Goal: Task Accomplishment & Management: Complete application form

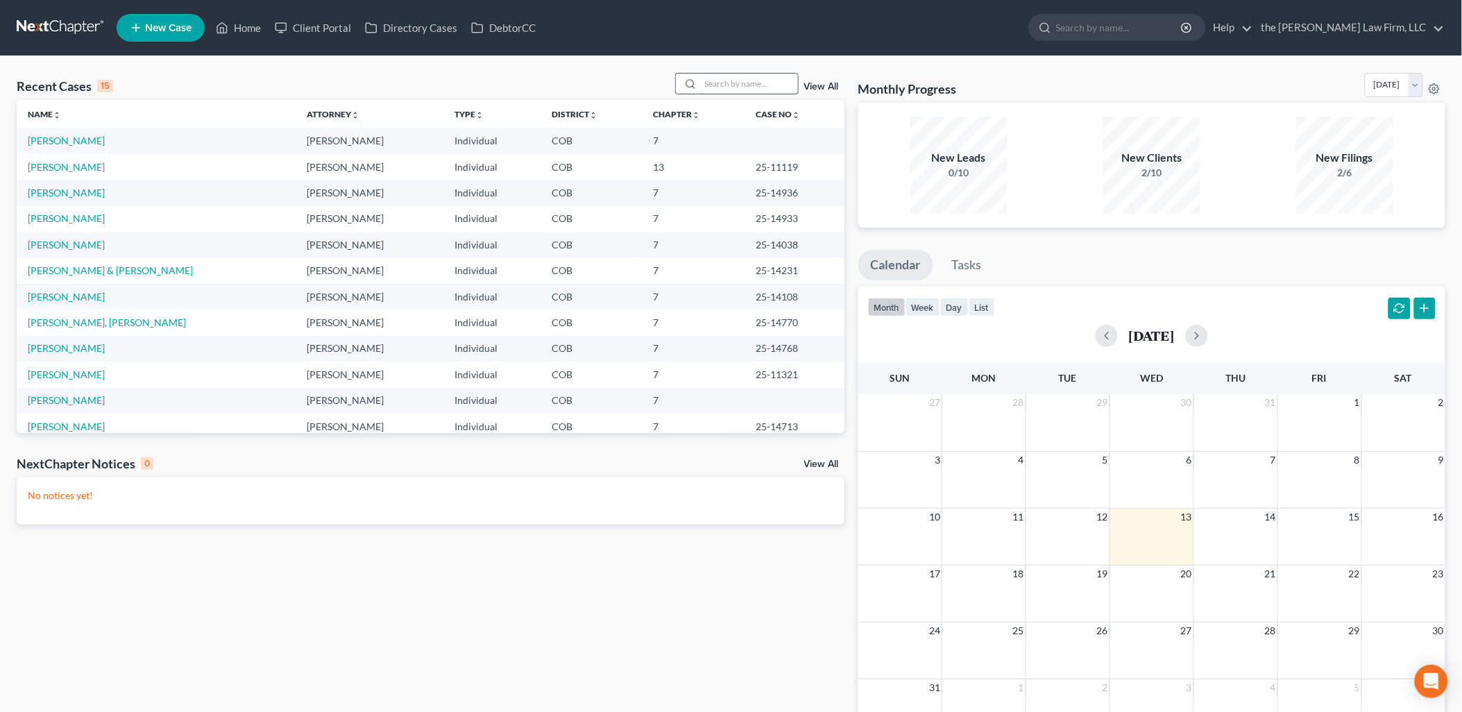
click at [727, 80] on input "search" at bounding box center [749, 84] width 97 height 20
type input "[PERSON_NAME]"
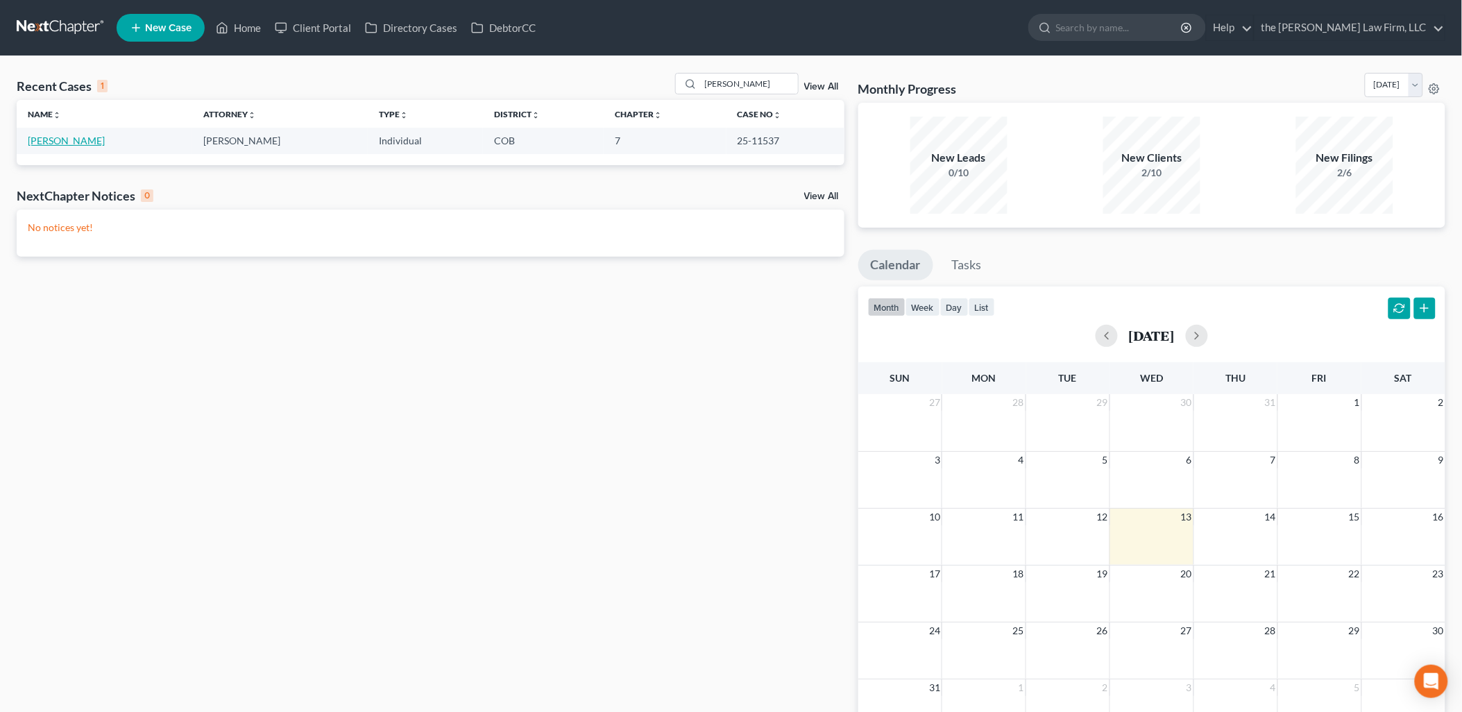
click at [31, 135] on link "[PERSON_NAME]" at bounding box center [66, 141] width 77 height 12
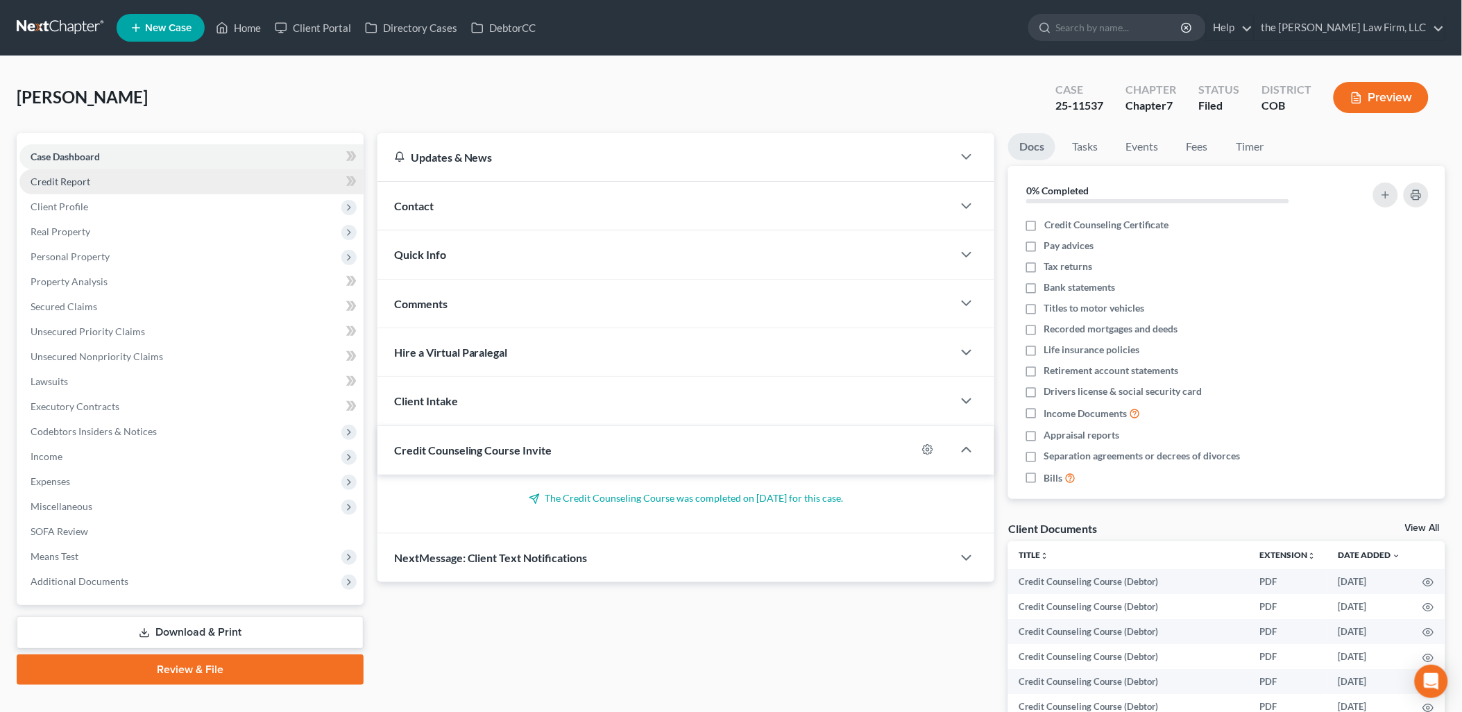
click at [73, 182] on span "Credit Report" at bounding box center [61, 182] width 60 height 12
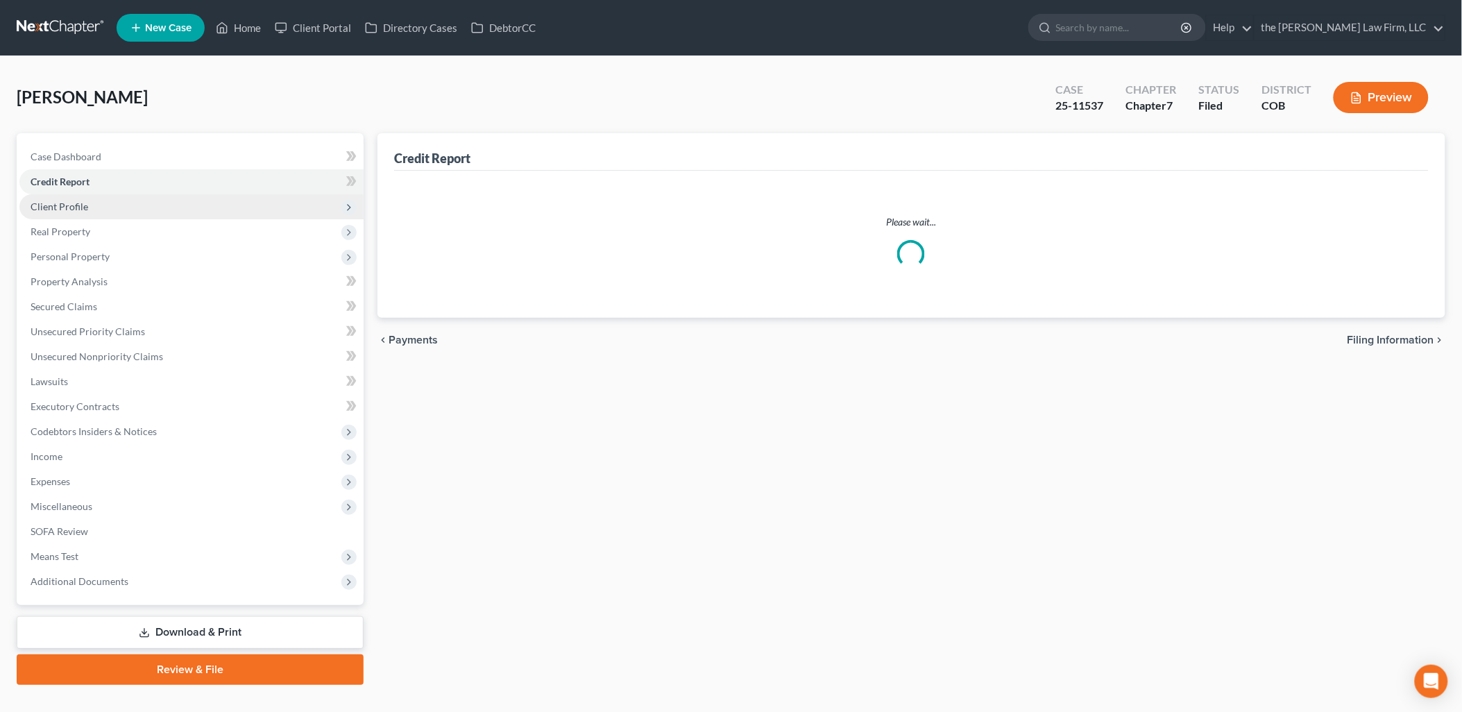
click at [83, 213] on span "Client Profile" at bounding box center [191, 206] width 344 height 25
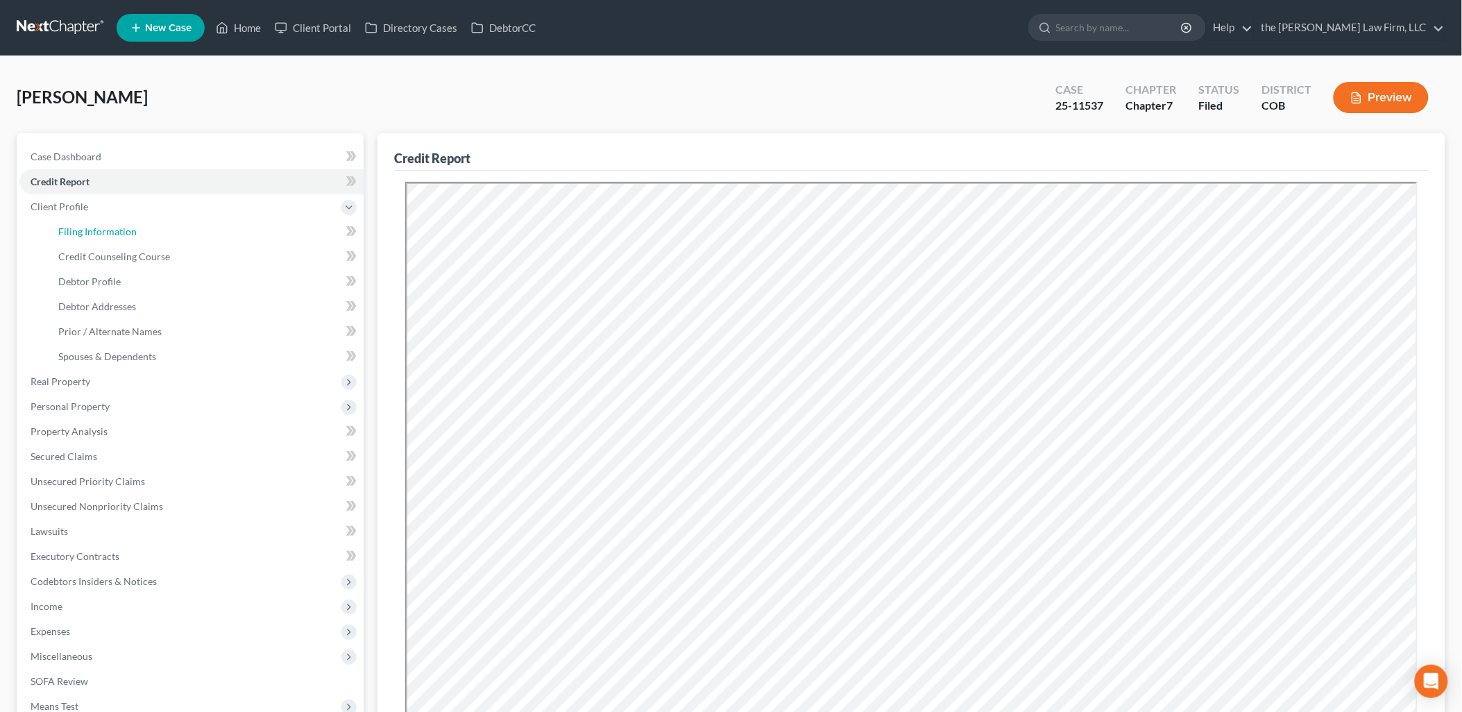
drag, startPoint x: 67, startPoint y: 225, endPoint x: 343, endPoint y: 264, distance: 279.5
click at [67, 225] on span "Filing Information" at bounding box center [97, 231] width 78 height 12
select select "1"
select select "0"
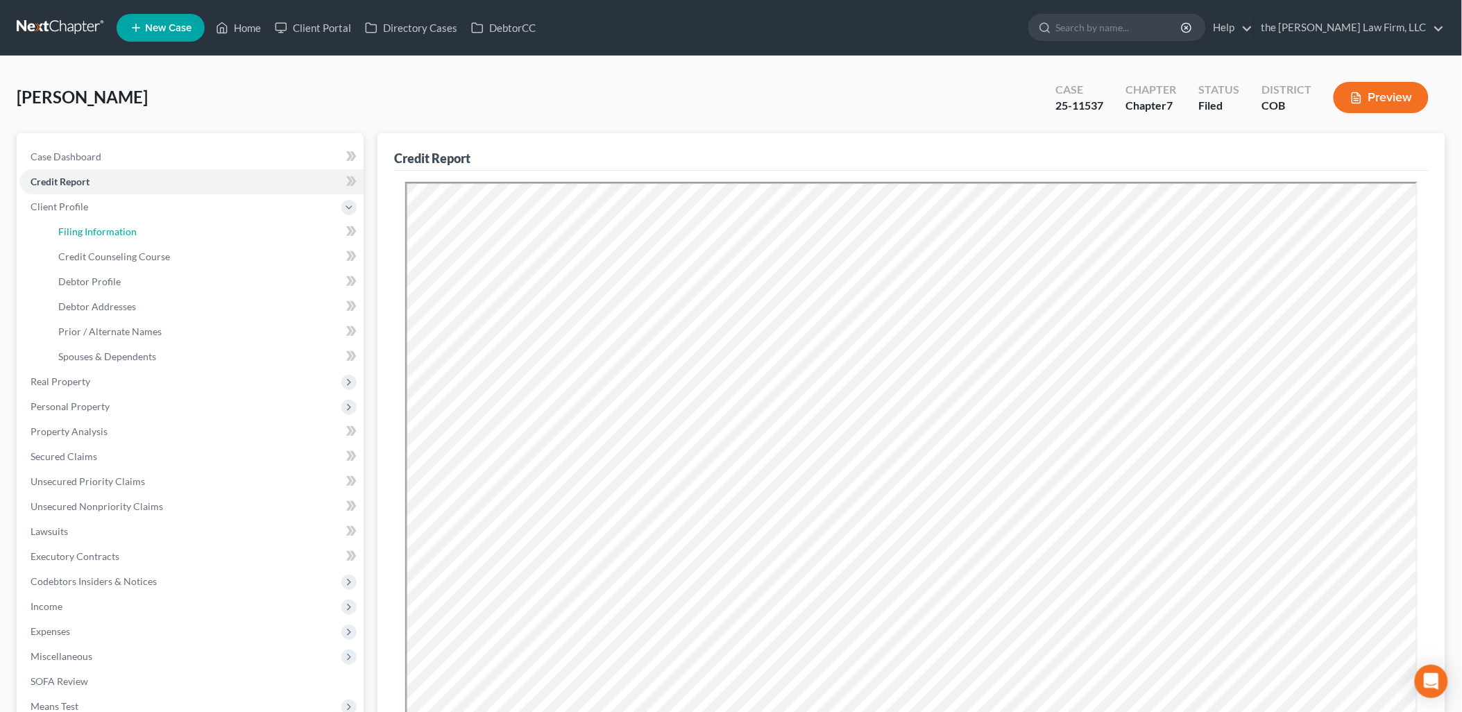
select select "5"
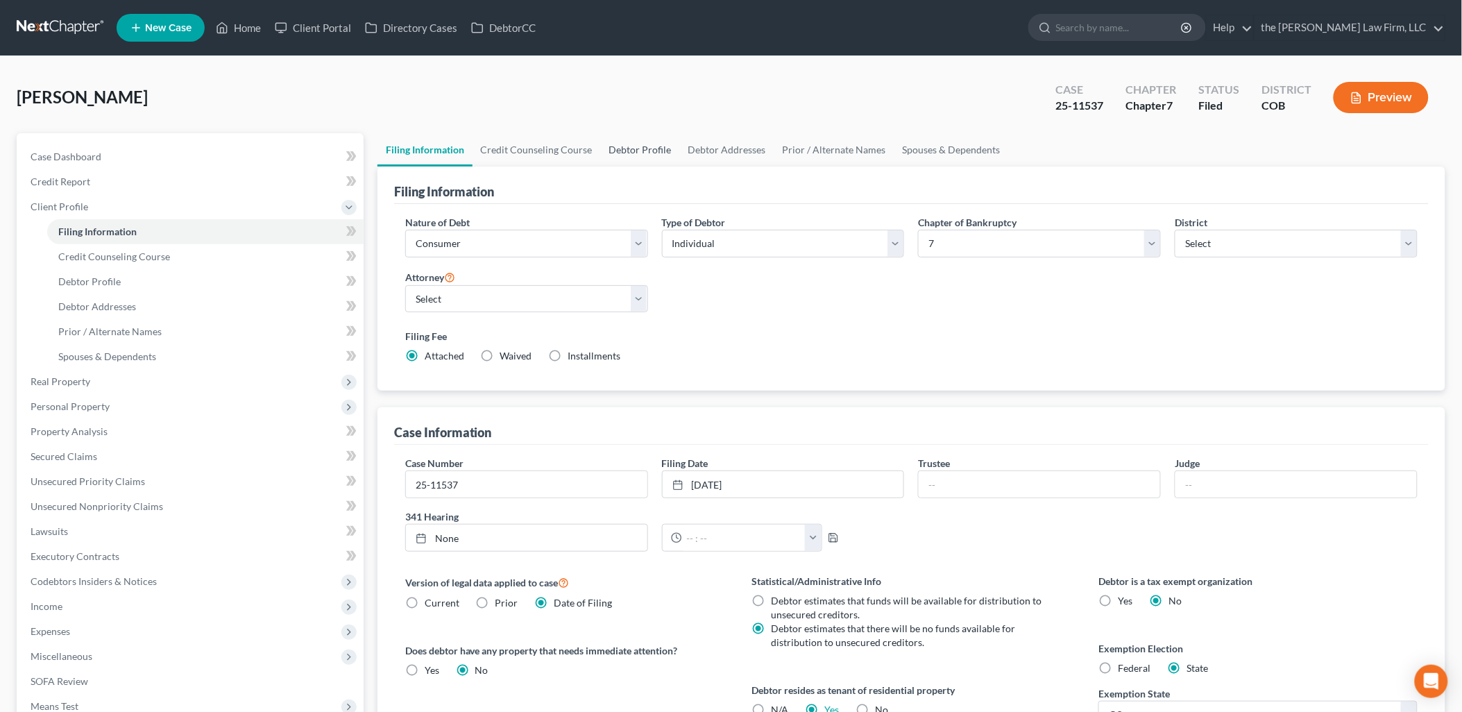
click at [655, 154] on link "Debtor Profile" at bounding box center [640, 149] width 79 height 33
select select "0"
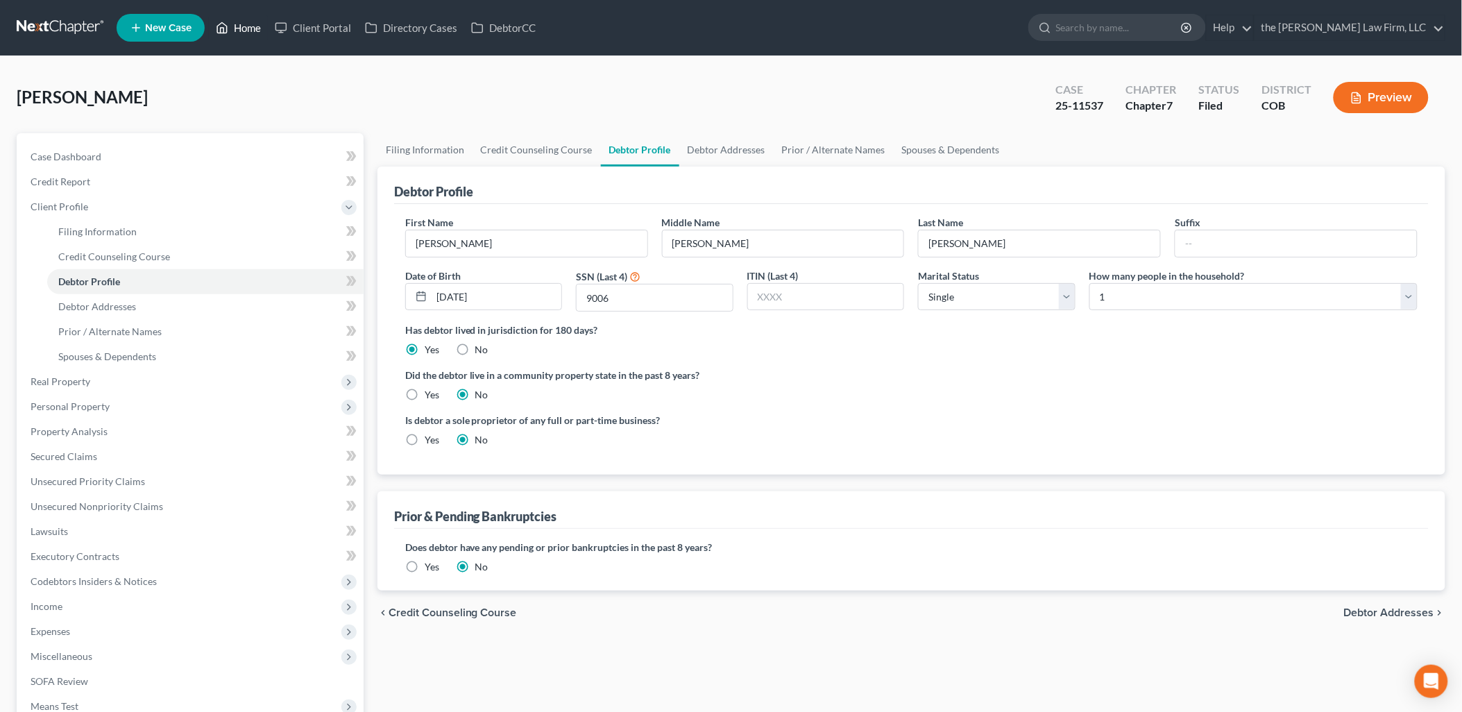
click at [241, 22] on link "Home" at bounding box center [238, 27] width 59 height 25
